Goal: Communication & Community: Answer question/provide support

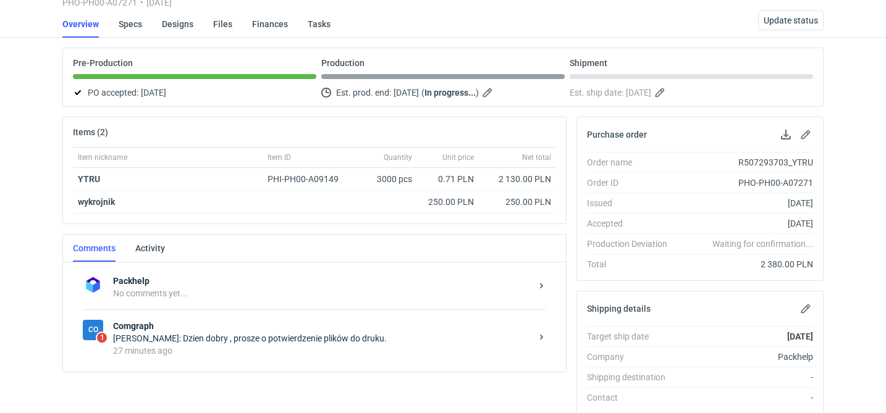
scroll to position [237, 0]
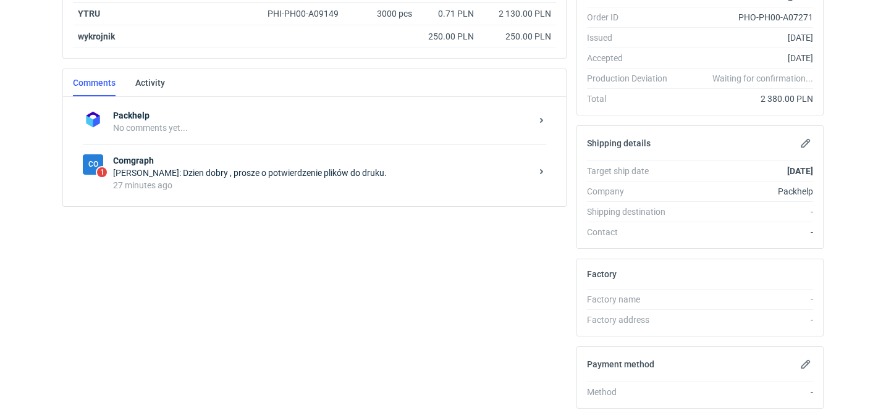
click at [297, 174] on div "[PERSON_NAME]: Dzien dobry , prosze o potwierdzenie plików do druku." at bounding box center [322, 173] width 418 height 12
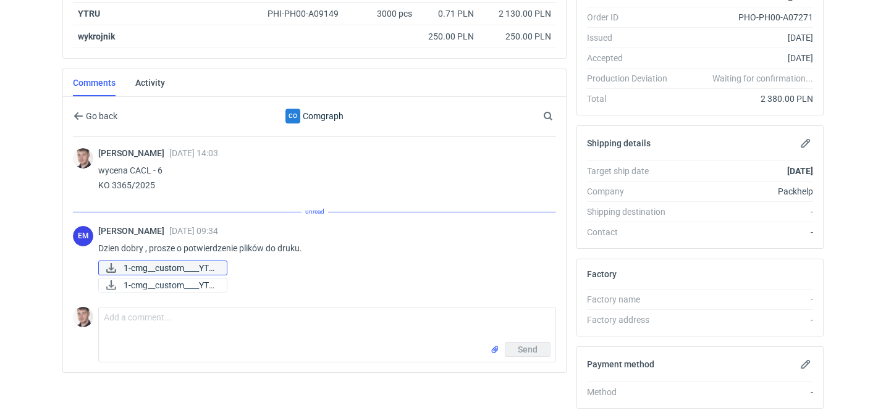
click at [204, 266] on span "1-cmg__custom____YTR..." at bounding box center [170, 268] width 93 height 14
click at [211, 283] on span "1-cmg__custom____YTR..." at bounding box center [170, 286] width 93 height 14
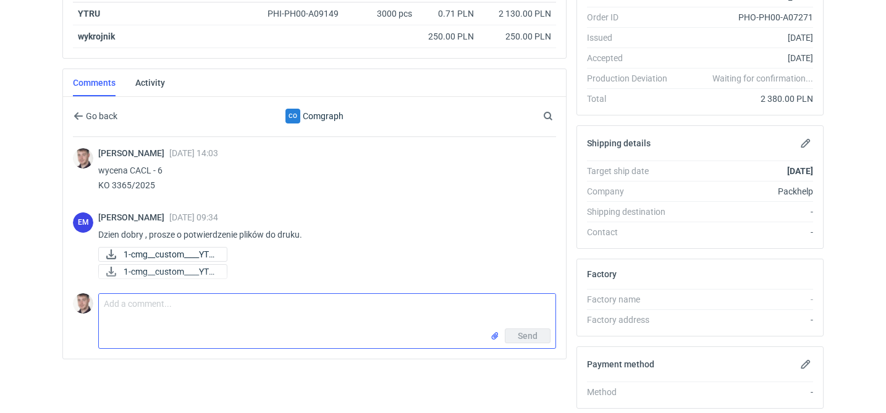
click at [283, 314] on textarea "Comment message" at bounding box center [327, 311] width 457 height 35
type textarea "akceptuje"
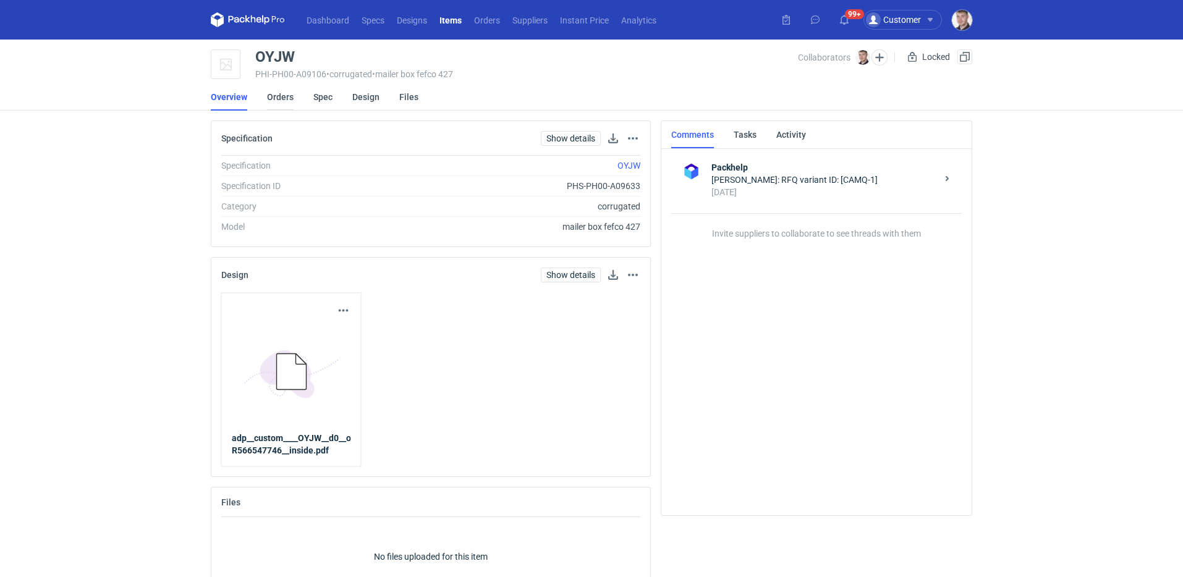
click at [286, 98] on link "Orders" at bounding box center [280, 96] width 27 height 27
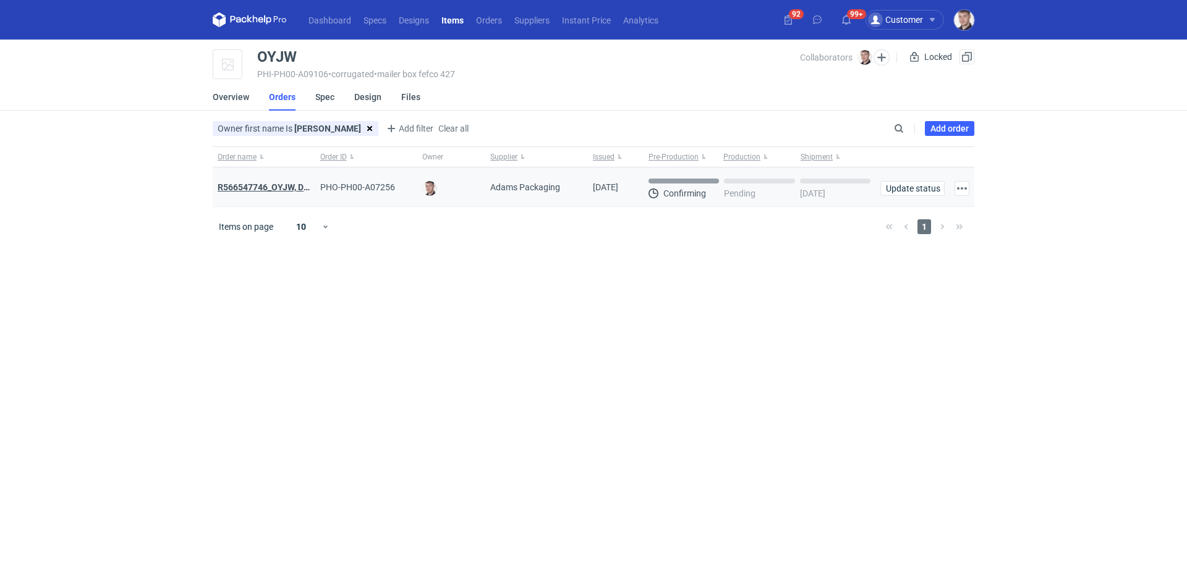
click at [290, 190] on strong "R566547746_OYJW, DJBN, GRPP, KNRI, OYBW, UUIL" at bounding box center [365, 187] width 294 height 10
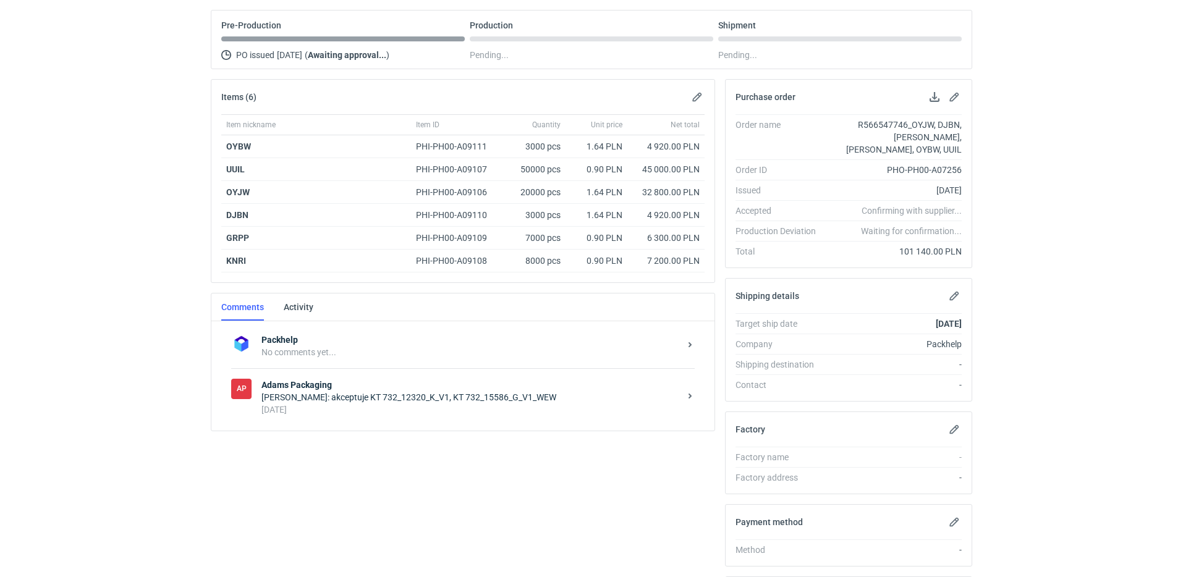
click at [345, 398] on div "Maciej Sikora: akceptuje KT 732_12320_K_V1, KT 732_15586_G_V1_WEW" at bounding box center [470, 397] width 418 height 12
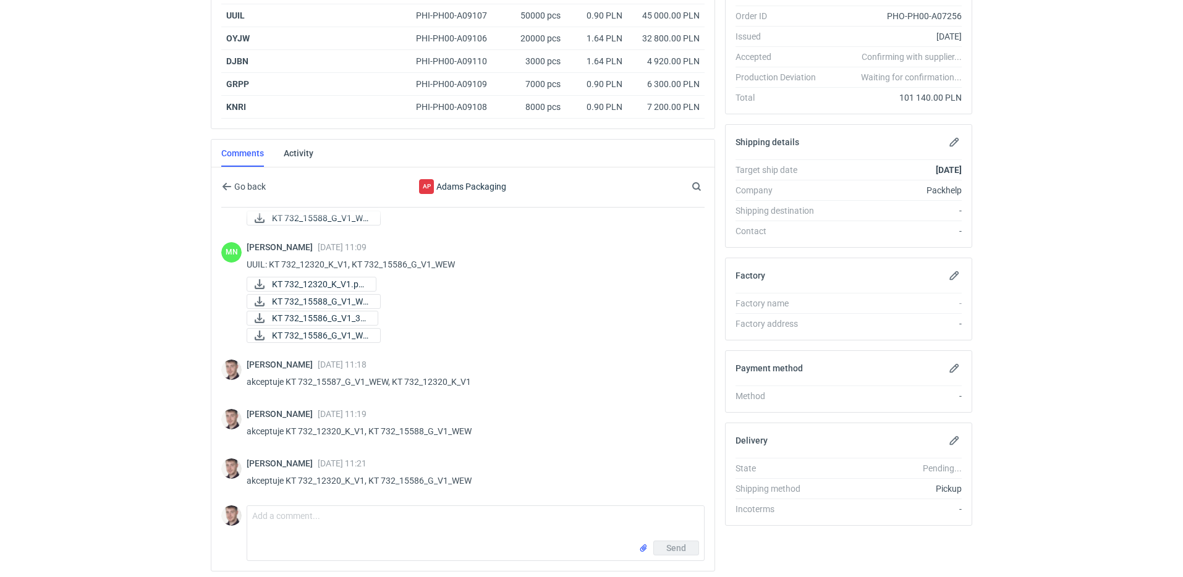
scroll to position [307, 0]
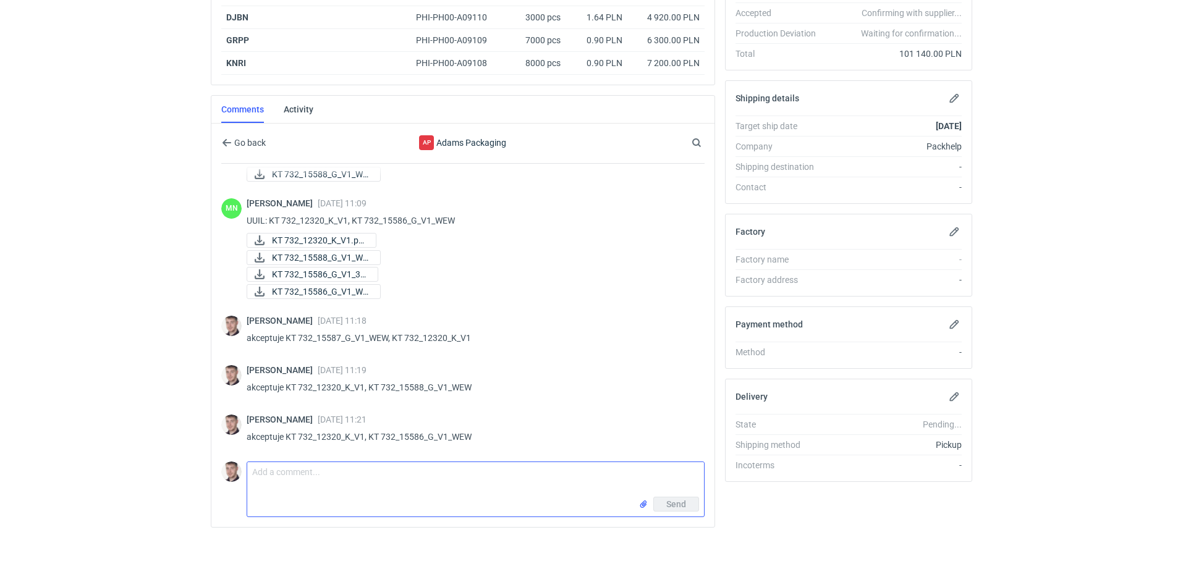
click at [316, 472] on textarea "Comment message" at bounding box center [475, 479] width 457 height 35
type textarea "prośba o potwierdzenie terminu realizacji w dniu dzisiejszym"
